Goal: Communication & Community: Answer question/provide support

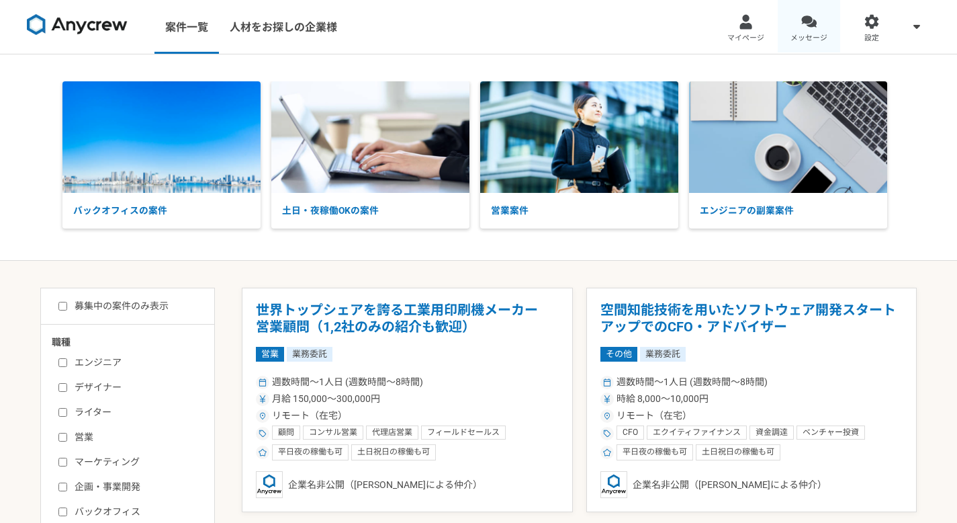
click at [818, 23] on link "メッセージ" at bounding box center [809, 27] width 63 height 54
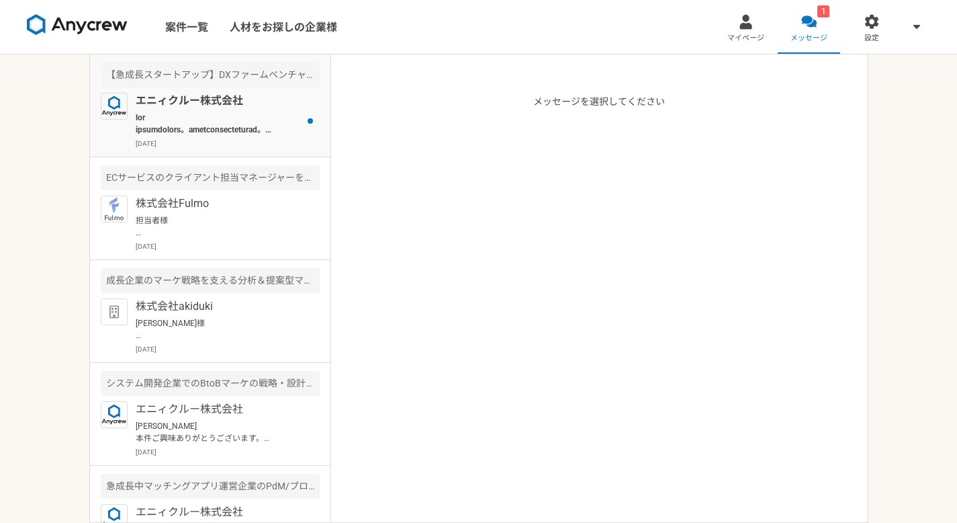
click at [216, 136] on div "エニィクルー株式会社 [DATE]" at bounding box center [228, 121] width 184 height 56
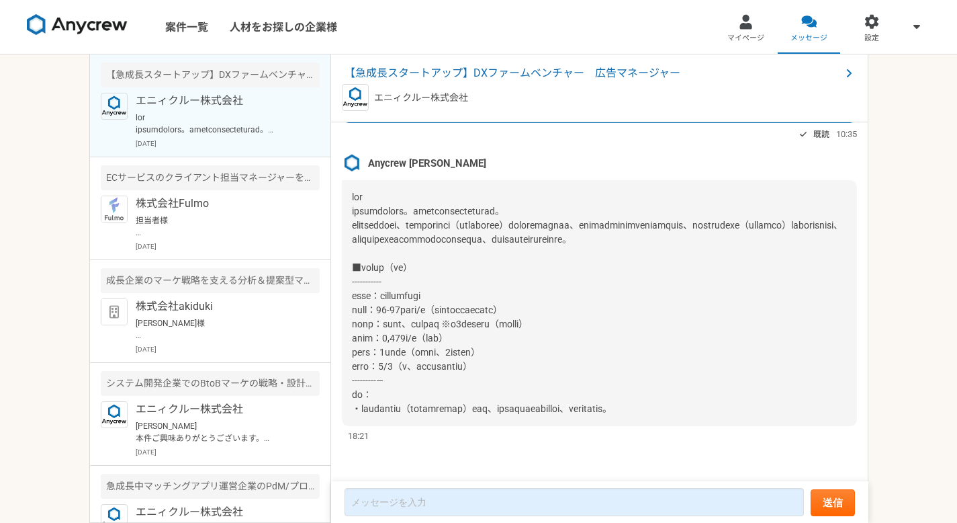
scroll to position [1586, 0]
click at [924, 243] on div "案件一覧 人材をお探しの企業様 マイページ メッセージ 設定 【急成長スタートアップ】DXファームベンチャー　広告マネージャー エニィクルー株式会社 [DAT…" at bounding box center [478, 261] width 957 height 523
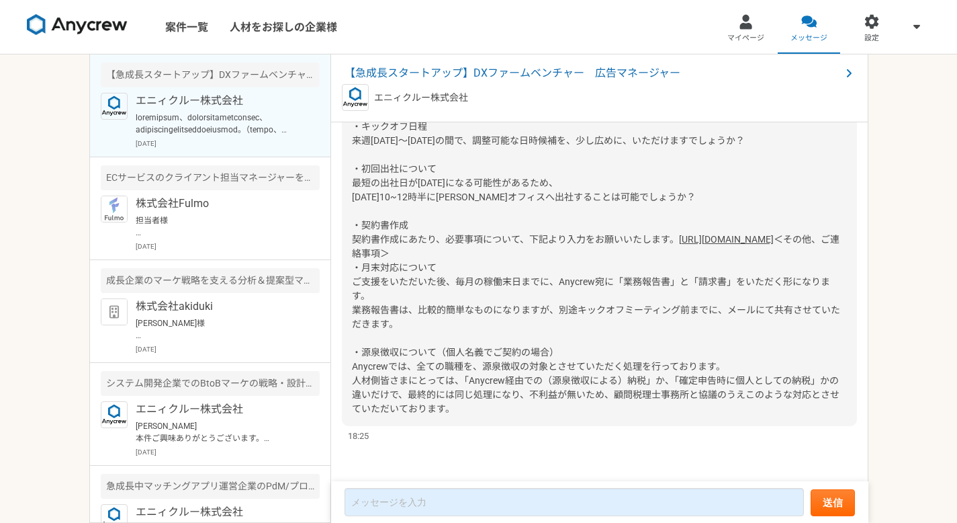
drag, startPoint x: 535, startPoint y: 146, endPoint x: 543, endPoint y: 146, distance: 8.1
click at [543, 146] on span "上記オファーについて、問題無く受けていただけるようでしたら、キックオフ日程調整と契約書作成等に入れればと思います。（問題あれば、ご連絡ください） ・キックオフ…" at bounding box center [596, 162] width 488 height 166
click at [885, 358] on div "案件一覧 人材をお探しの企業様 マイページ メッセージ 設定 【急成長スタートアップ】DXファームベンチャー　広告マネージャー エニィクルー株式会社 [DAT…" at bounding box center [478, 261] width 957 height 523
click at [905, 356] on div "案件一覧 人材をお探しの企業様 マイページ メッセージ 設定 【急成長スタートアップ】DXファームベンチャー　広告マネージャー エニィクルー株式会社 [DAT…" at bounding box center [478, 261] width 957 height 523
click at [902, 350] on div "案件一覧 人材をお探しの企業様 マイページ メッセージ 設定 【急成長スタートアップ】DXファームベンチャー　広告マネージャー エニィクルー株式会社 [DAT…" at bounding box center [478, 261] width 957 height 523
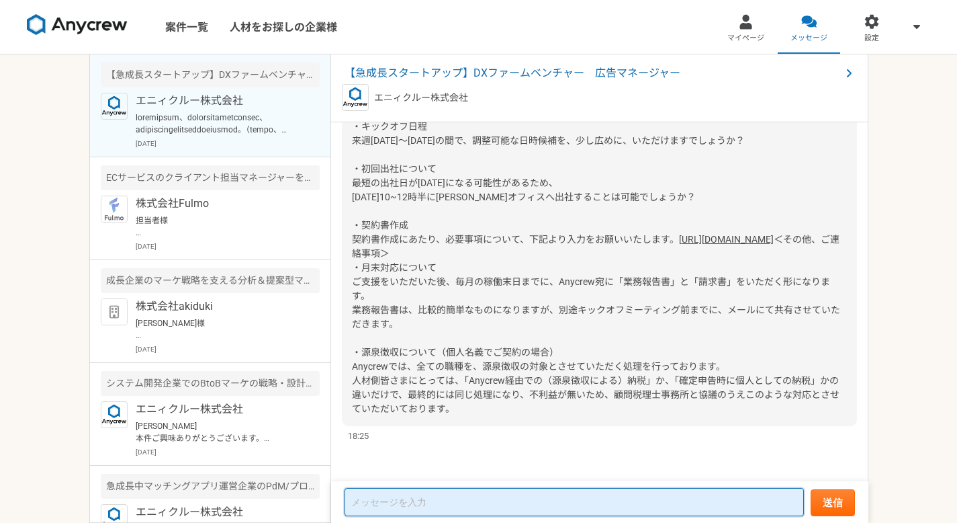
click at [411, 498] on textarea at bounding box center [574, 502] width 459 height 28
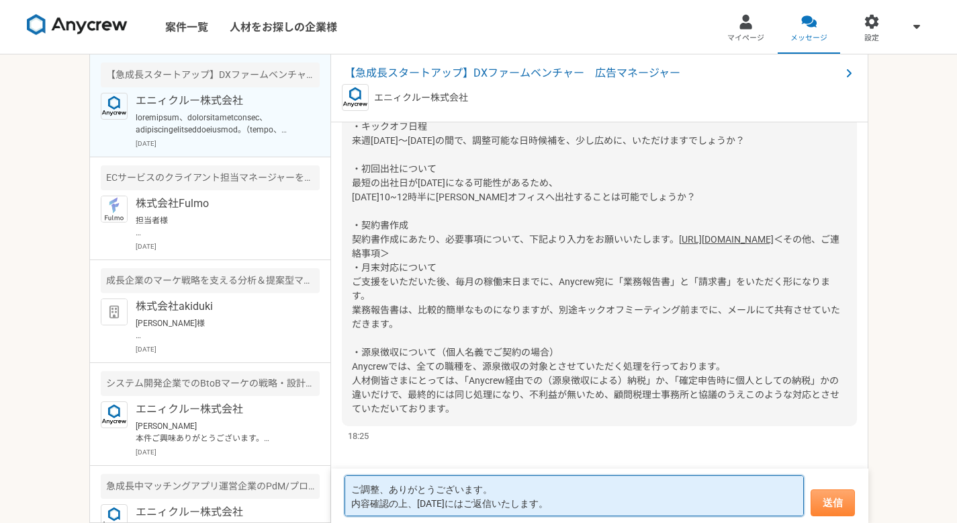
type textarea "ご調整、ありがとうございます。 内容確認の上、[DATE]にはご返信いたします。"
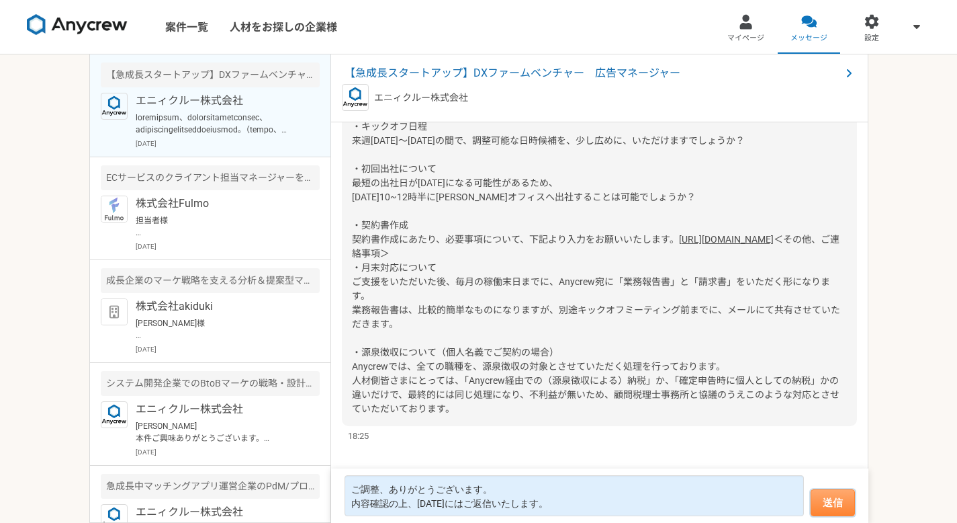
click at [824, 503] on button "送信" at bounding box center [833, 502] width 44 height 27
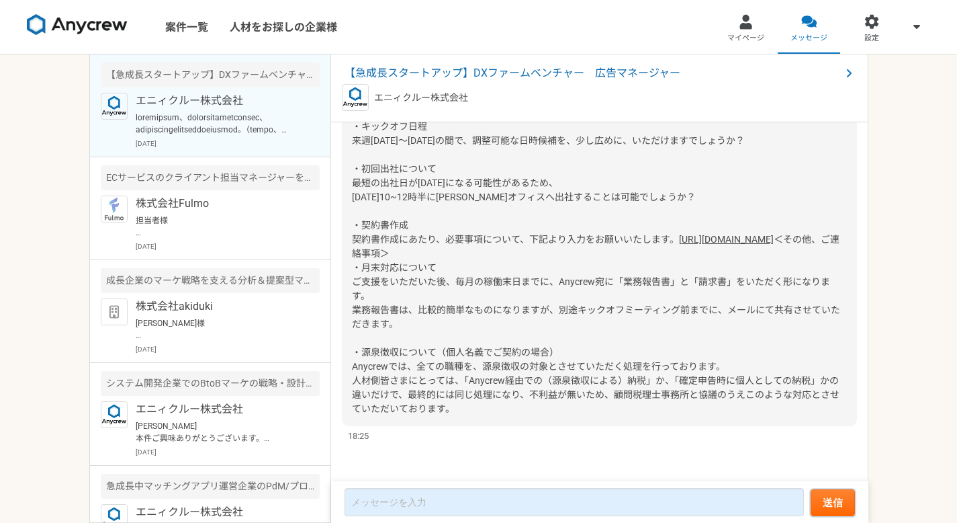
scroll to position [1761, 0]
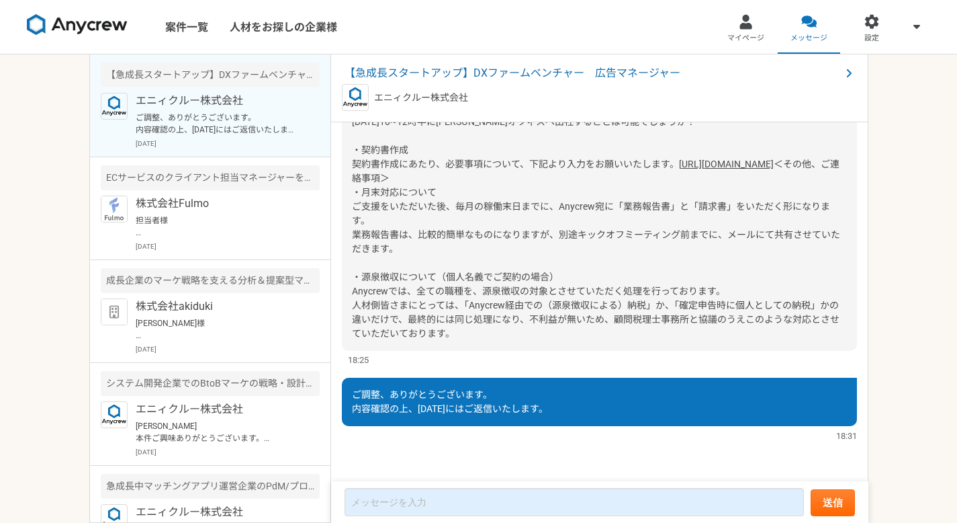
click at [885, 388] on div "案件一覧 人材をお探しの企業様 マイページ メッセージ 設定 【急成長スタートアップ】DXファームベンチャー　広告マネージャー エニィクルー株式会社 ご調整、…" at bounding box center [478, 261] width 957 height 523
click at [562, 267] on div "上記オファーについて、問題無く受けていただけるようでしたら、キックオフ日程調整と契約書作成等に入れればと思います。（問題あれば、ご連絡ください） ・キックオフ…" at bounding box center [599, 171] width 515 height 359
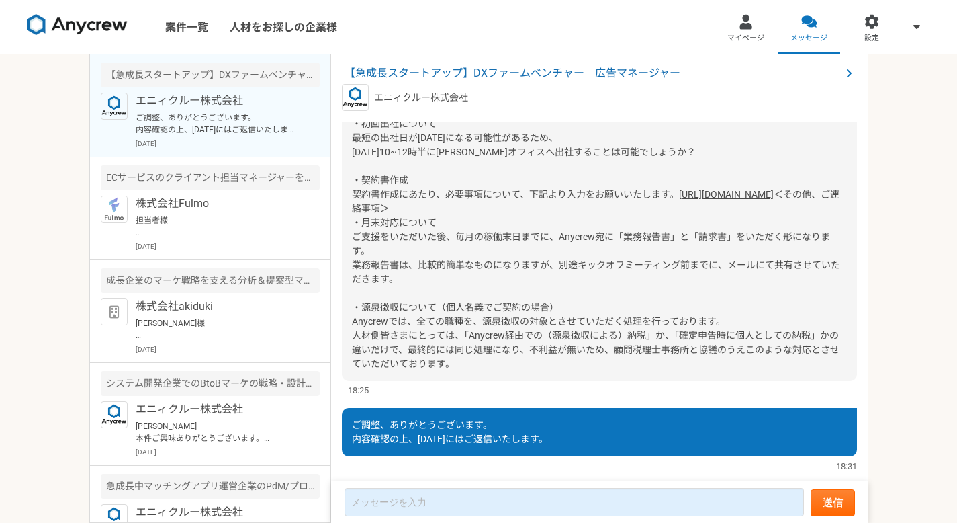
scroll to position [1577, 0]
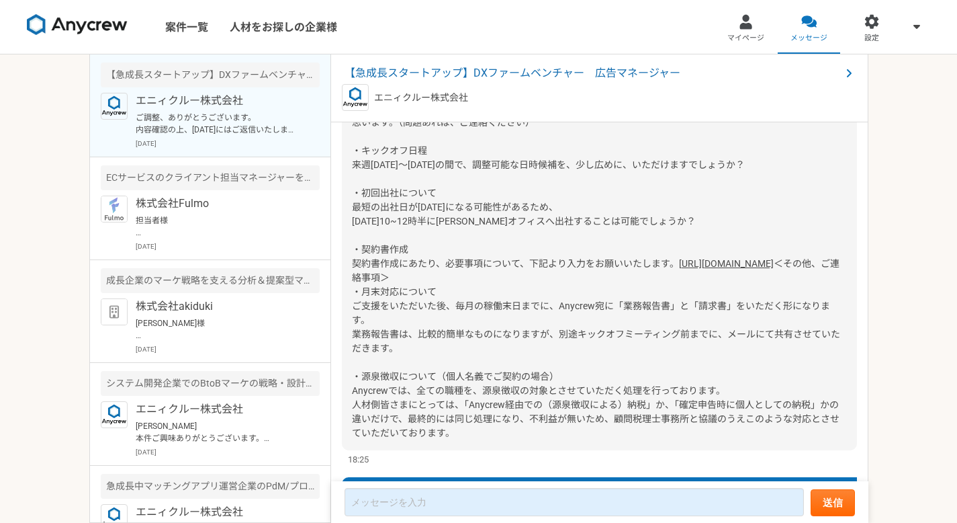
click at [719, 269] on link "[URL][DOMAIN_NAME]" at bounding box center [726, 263] width 95 height 11
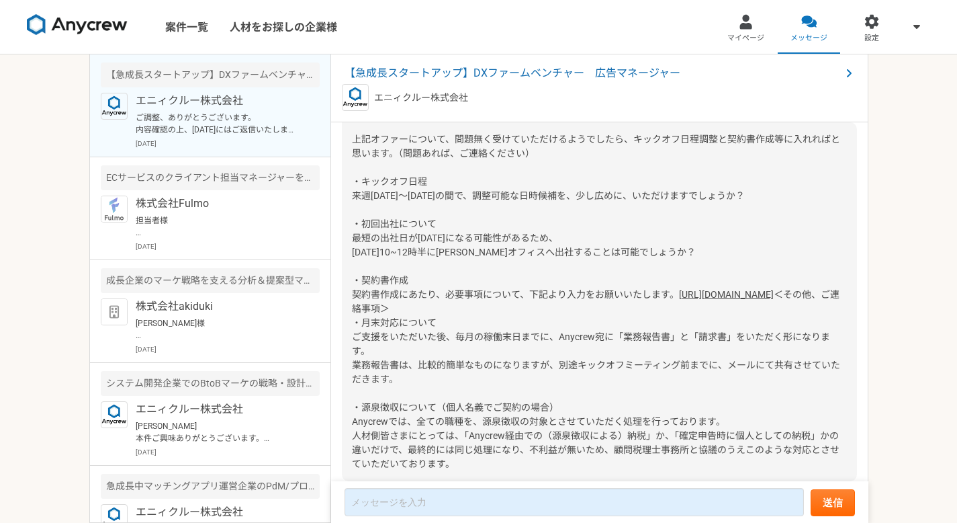
scroll to position [1761, 0]
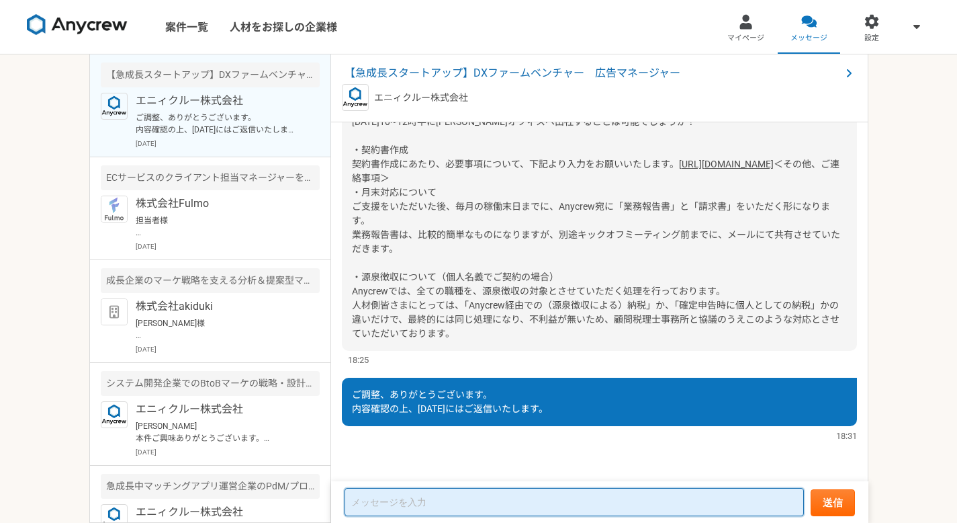
click at [604, 506] on textarea at bounding box center [574, 502] width 459 height 28
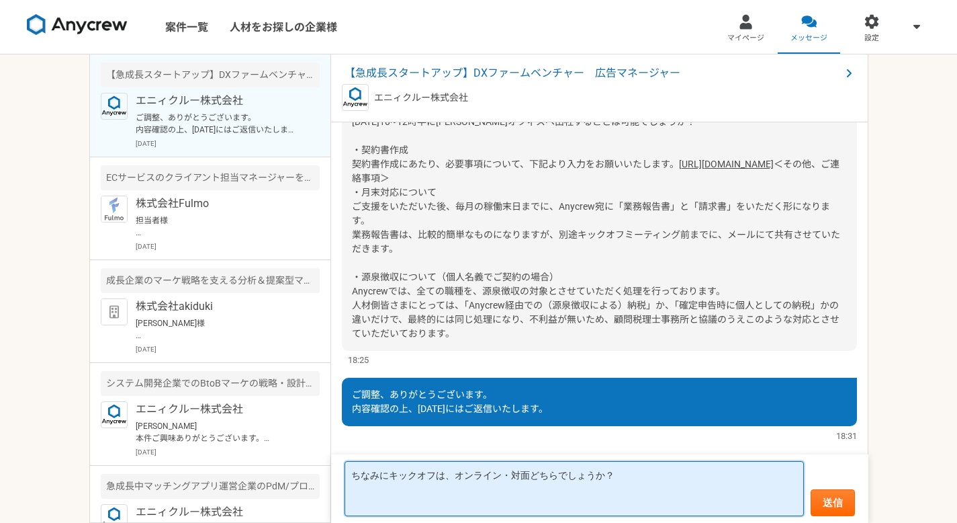
click at [634, 496] on textarea "ちなみにキックオフは、オンライン・対面どちらでしょうか？" at bounding box center [574, 488] width 459 height 55
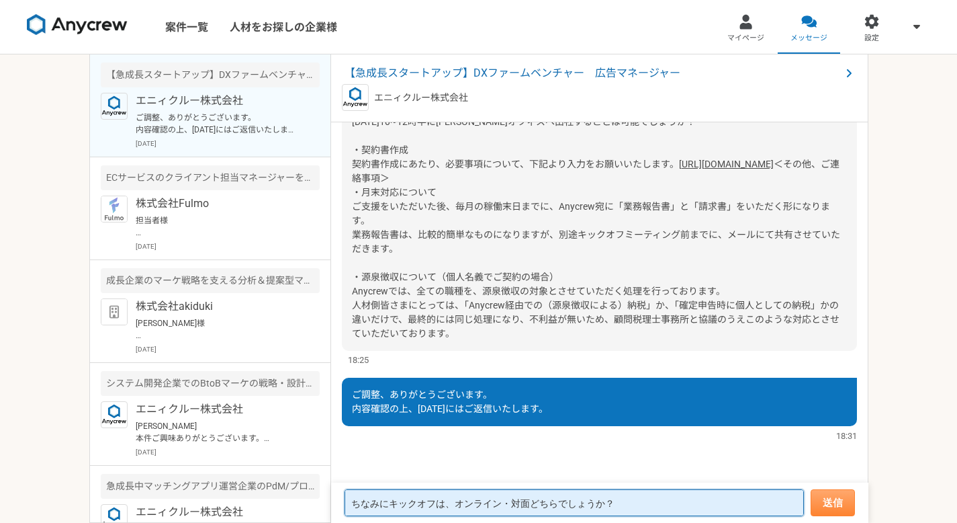
type textarea "ちなみにキックオフは、オンライン・対面どちらでしょうか？"
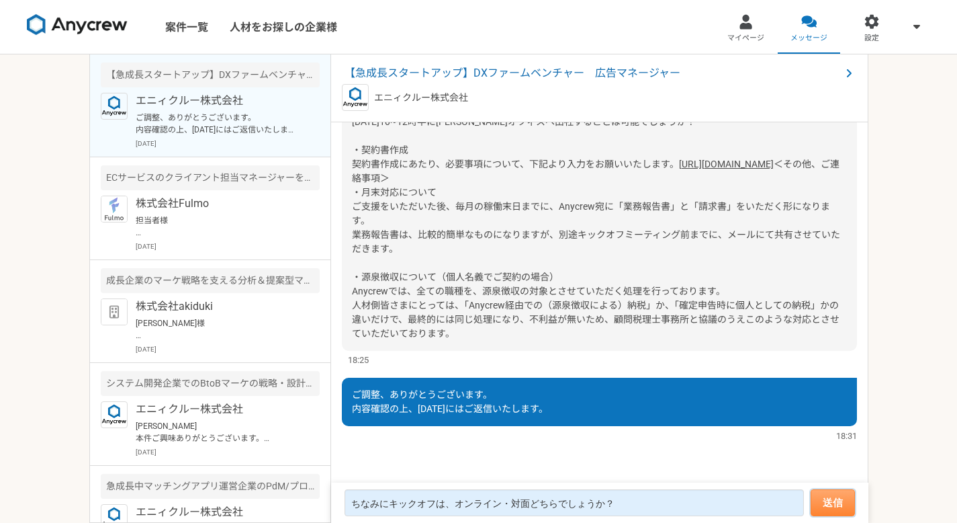
click at [822, 499] on button "送信" at bounding box center [833, 502] width 44 height 27
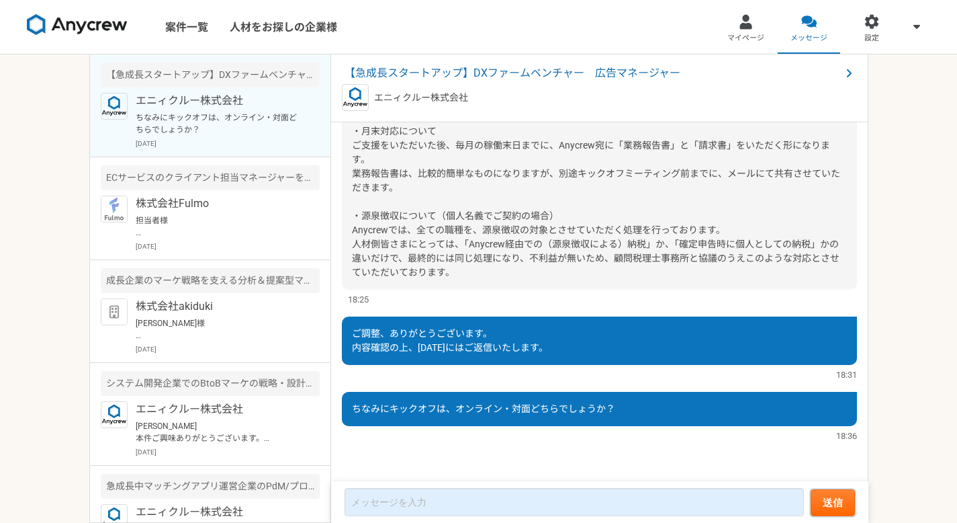
scroll to position [1757, 0]
